Goal: Information Seeking & Learning: Find specific page/section

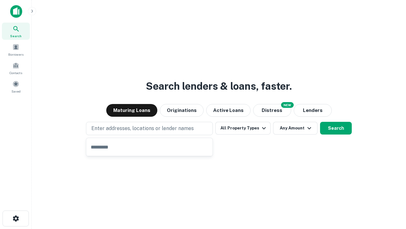
type input "**********"
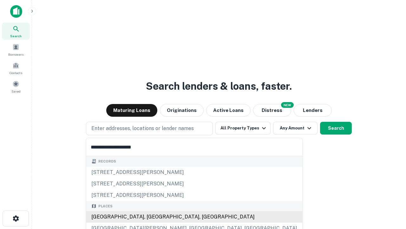
click at [152, 217] on div "Santa Monica, CA, USA" at bounding box center [194, 216] width 216 height 11
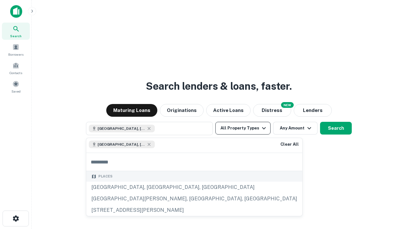
click at [243, 128] on button "All Property Types" at bounding box center [243, 128] width 55 height 13
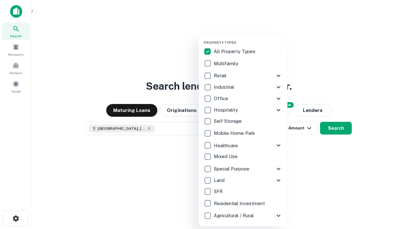
click at [248, 38] on button "button" at bounding box center [248, 38] width 89 height 0
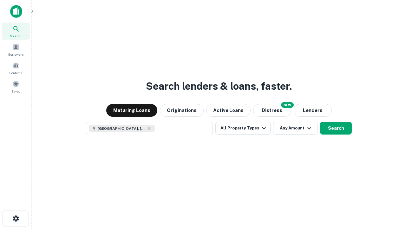
scroll to position [10, 0]
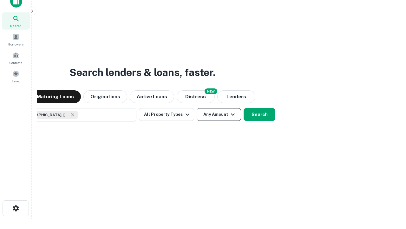
click at [197, 108] on button "Any Amount" at bounding box center [219, 114] width 44 height 13
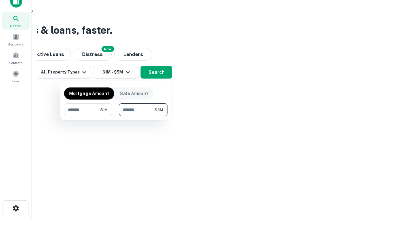
type input "*******"
click at [116, 116] on button "button" at bounding box center [115, 116] width 103 height 0
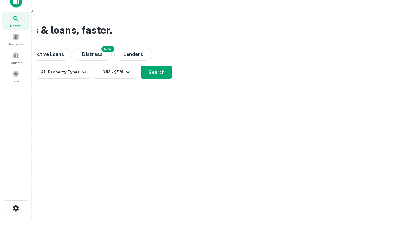
scroll to position [10, 0]
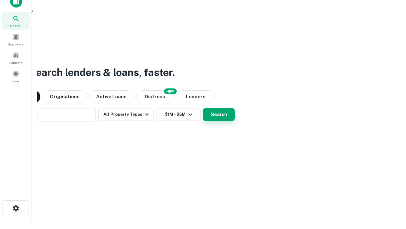
click at [203, 108] on button "Search" at bounding box center [219, 114] width 32 height 13
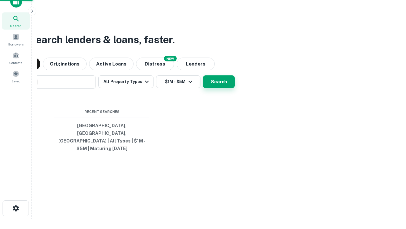
scroll to position [21, 180]
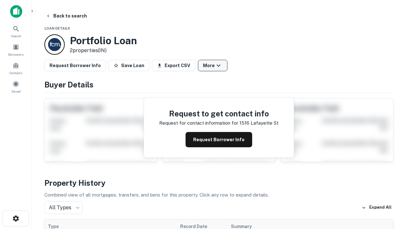
click at [213, 65] on button "More" at bounding box center [213, 65] width 30 height 11
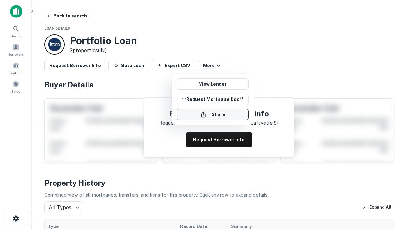
click at [213, 114] on button "Share" at bounding box center [213, 114] width 72 height 11
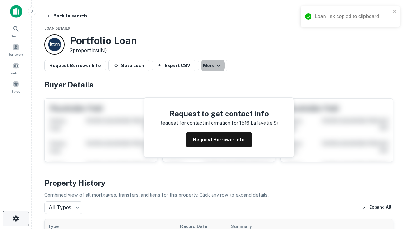
click at [16, 218] on icon "button" at bounding box center [16, 218] width 8 height 8
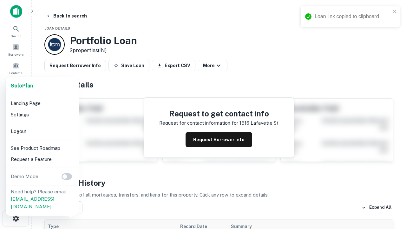
click at [42, 131] on li "Logout" at bounding box center [42, 130] width 68 height 11
